Goal: Obtain resource: Download file/media

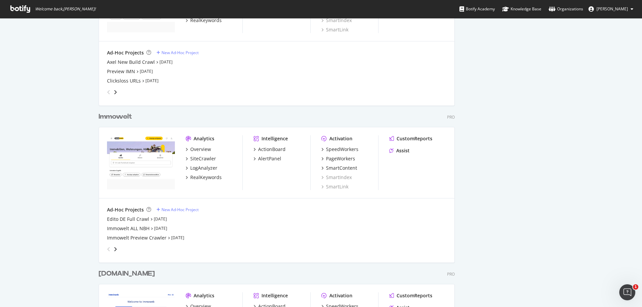
scroll to position [1276, 0]
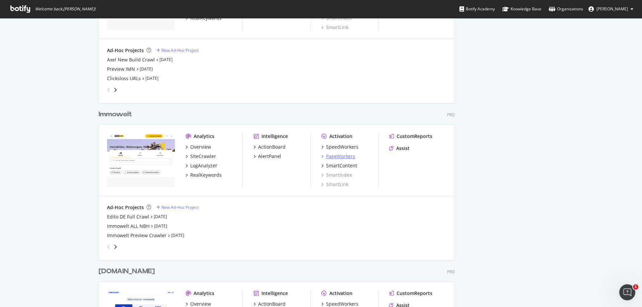
click at [330, 158] on div "PageWorkers" at bounding box center [340, 156] width 29 height 7
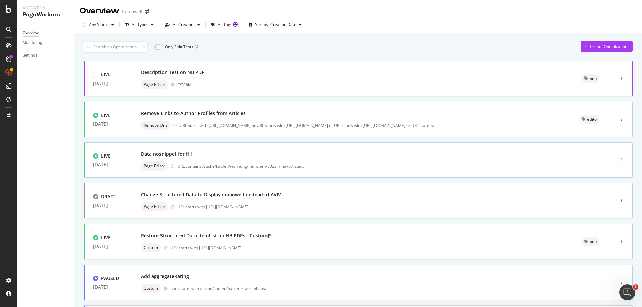
click at [351, 72] on div "Description Test on NB PDP" at bounding box center [353, 72] width 425 height 9
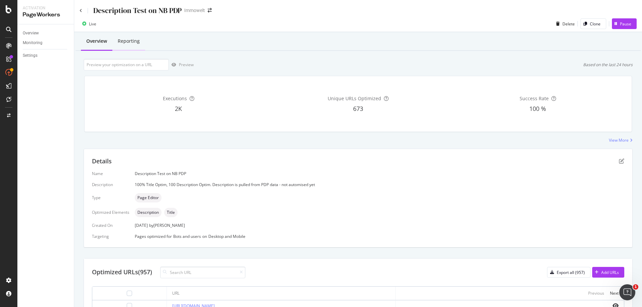
click at [130, 41] on div "Reporting" at bounding box center [129, 41] width 22 height 7
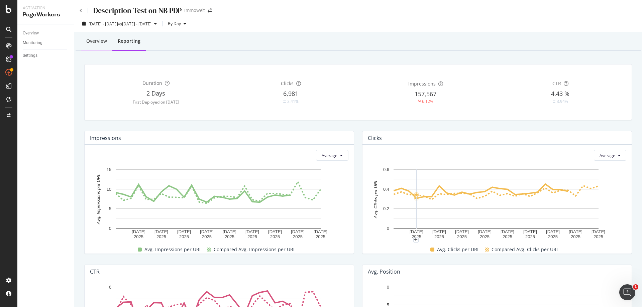
click at [93, 38] on div "Overview" at bounding box center [96, 41] width 21 height 7
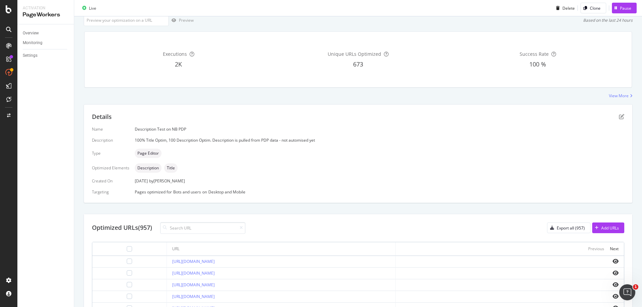
scroll to position [167, 0]
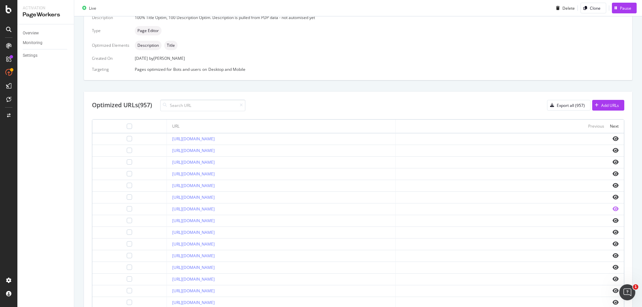
click at [613, 208] on icon "eye" at bounding box center [616, 208] width 6 height 5
click at [575, 106] on div "Export all (957)" at bounding box center [571, 106] width 28 height 6
